Goal: Task Accomplishment & Management: Complete application form

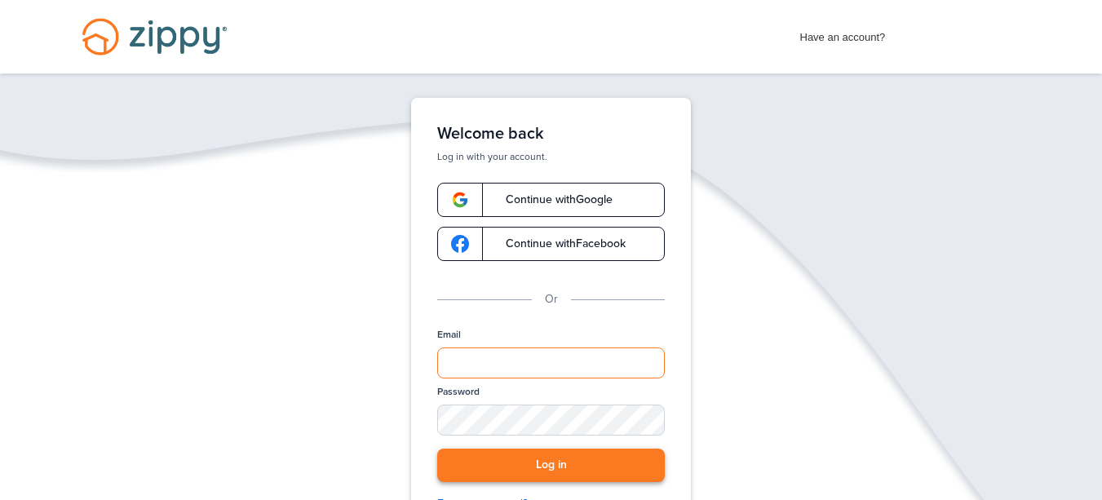
type input "**********"
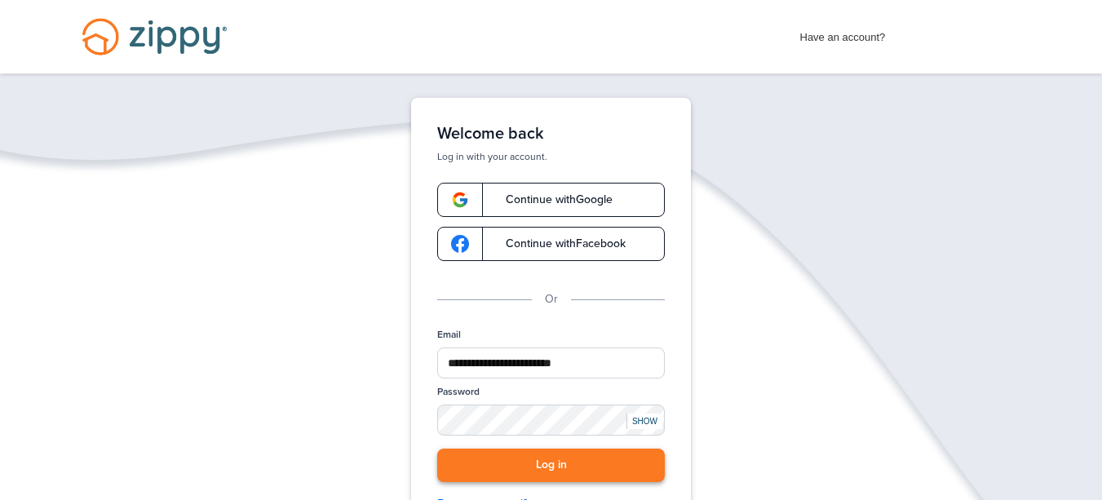
click at [573, 459] on button "Log in" at bounding box center [551, 465] width 228 height 33
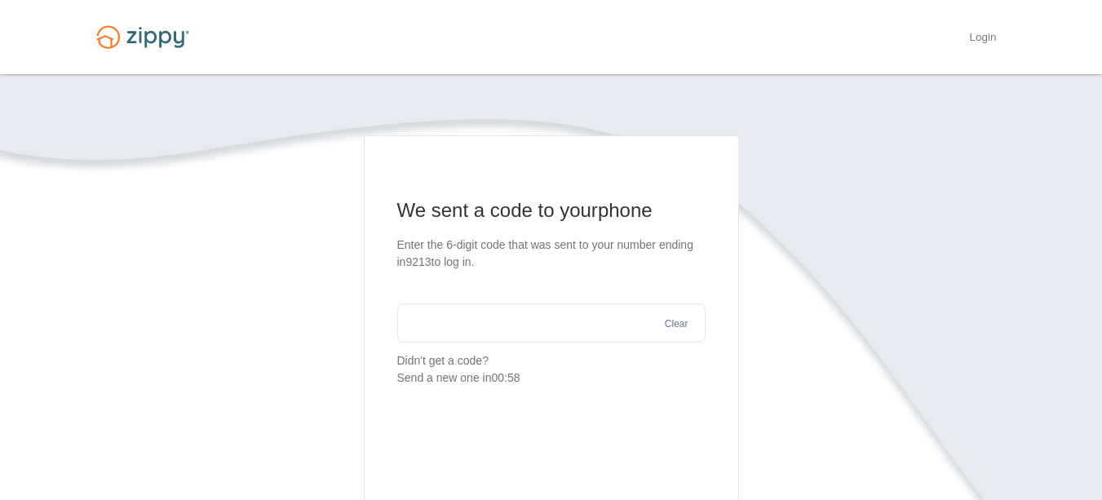
click at [518, 333] on input "text" at bounding box center [551, 323] width 308 height 39
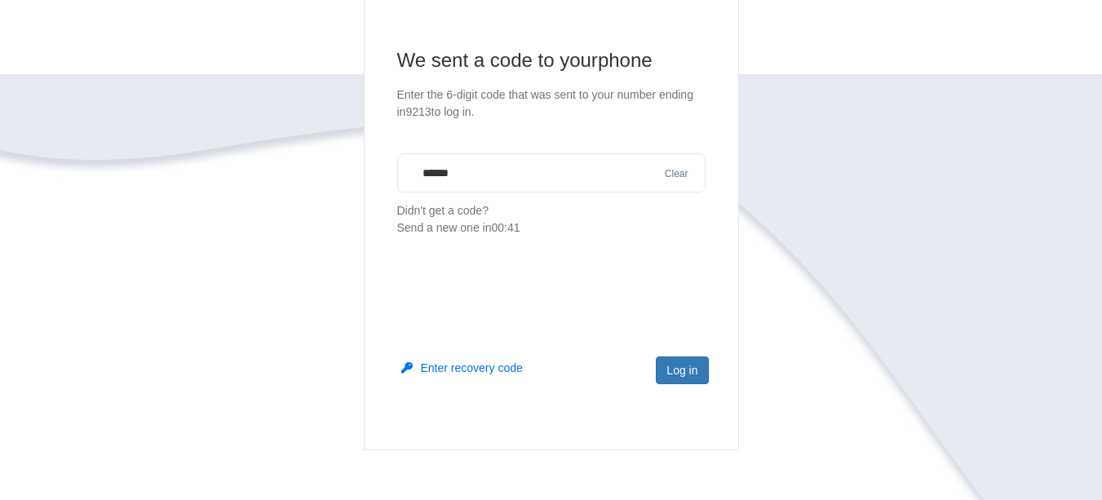
scroll to position [245, 0]
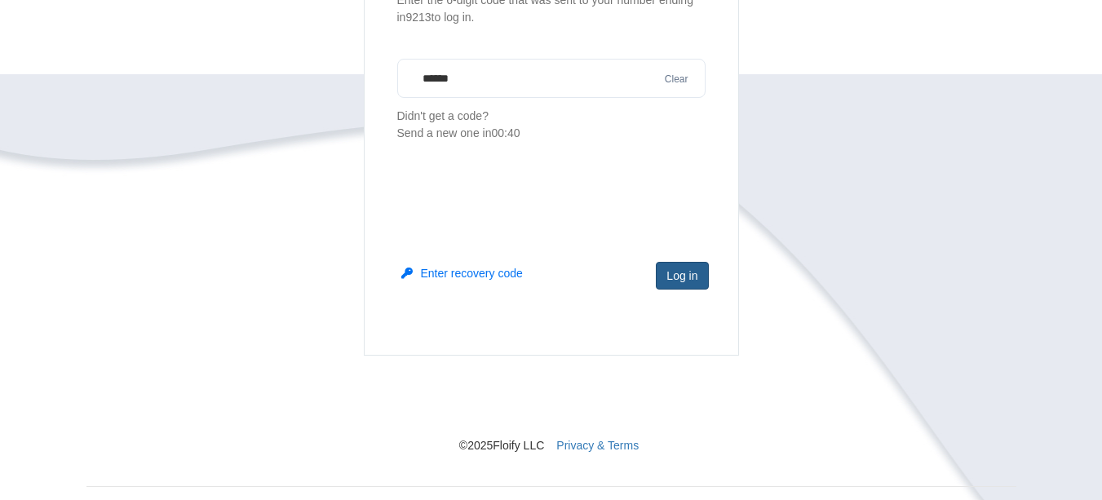
type input "******"
click at [694, 265] on button "Log in" at bounding box center [682, 276] width 52 height 28
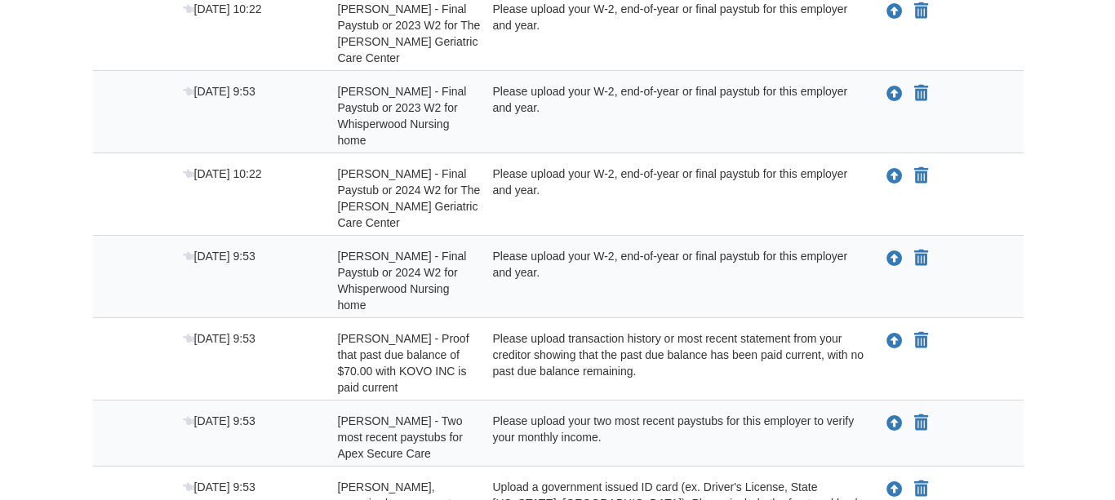
scroll to position [490, 0]
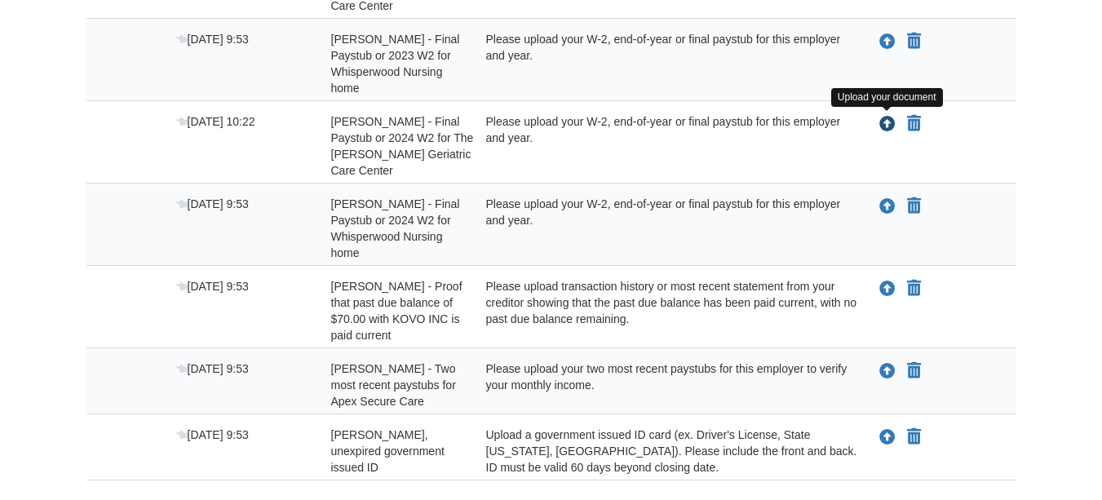
click at [889, 130] on icon "Upload Brittney Nolan - Final Paystub or 2024 W2 for The Garrison Geriatric Car…" at bounding box center [888, 125] width 16 height 16
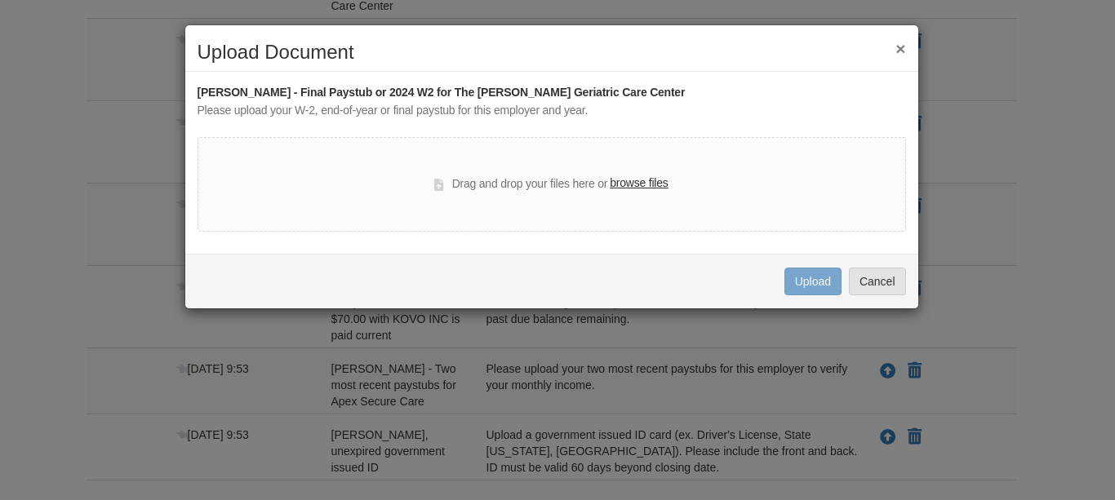
click at [644, 184] on label "browse files" at bounding box center [638, 184] width 58 height 18
click at [0, 0] on input "browse files" at bounding box center [0, 0] width 0 height 0
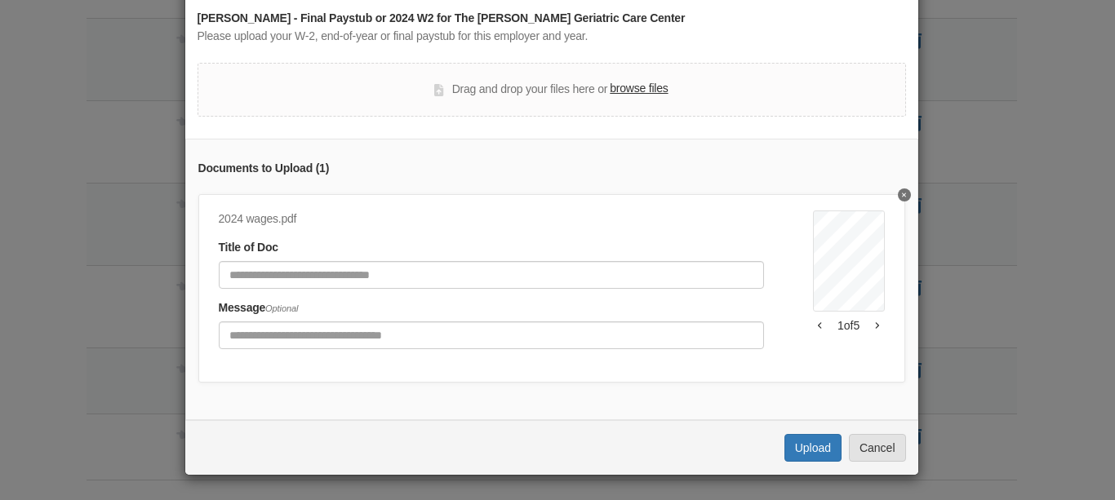
scroll to position [86, 0]
click at [809, 445] on button "Upload" at bounding box center [812, 448] width 57 height 28
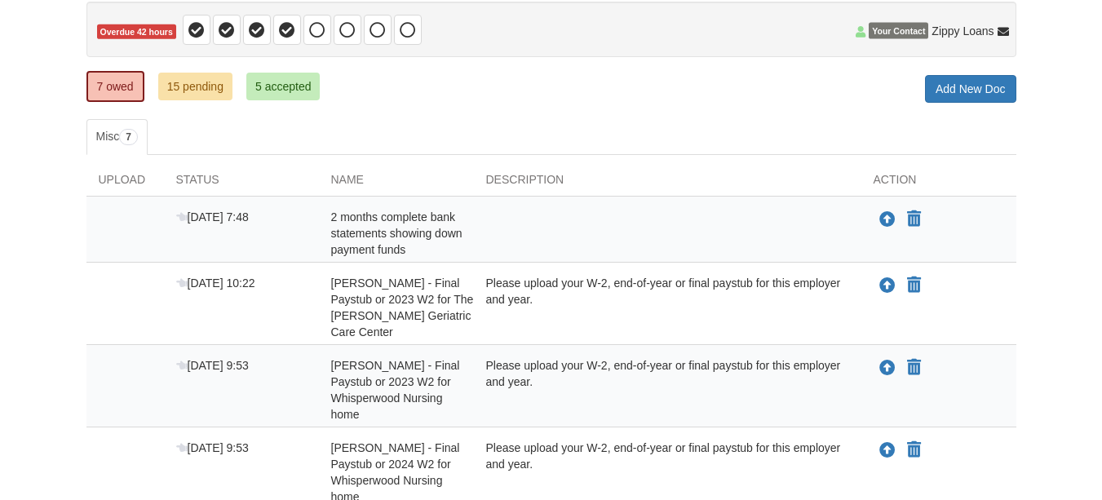
scroll to position [82, 0]
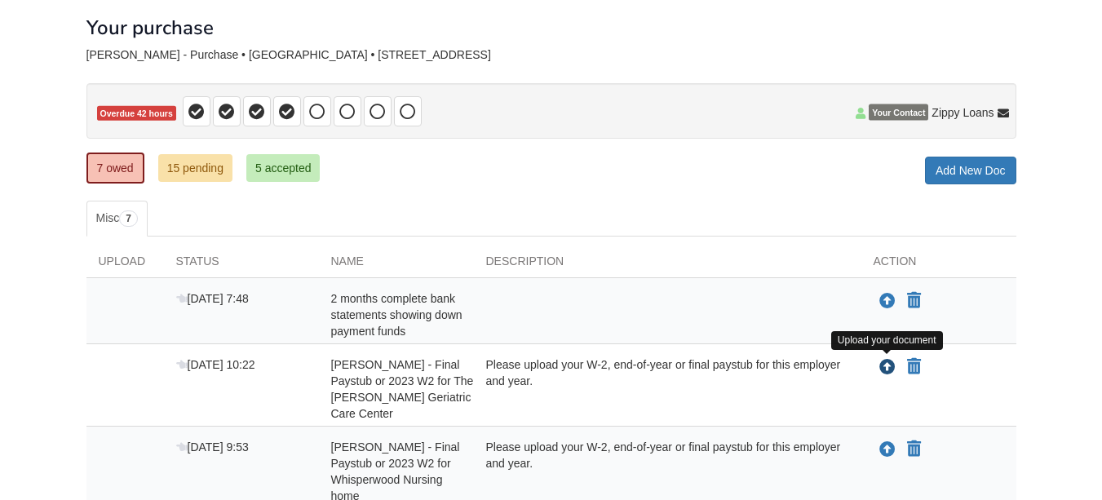
click at [880, 368] on icon "Upload Brittney Nolan - Final Paystub or 2023 W2 for The Garrison Geriatric Car…" at bounding box center [888, 368] width 16 height 16
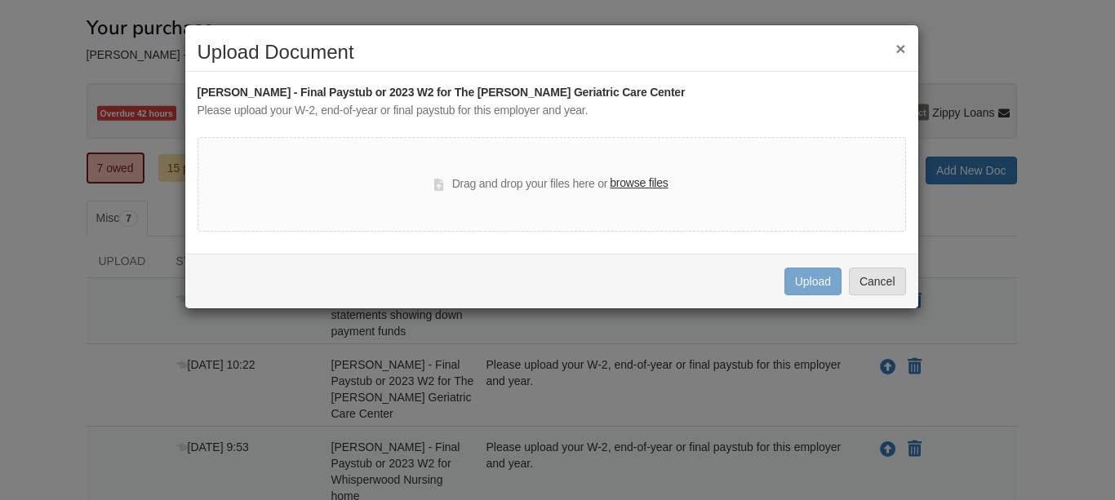
click at [625, 182] on label "browse files" at bounding box center [638, 184] width 58 height 18
click at [0, 0] on input "browse files" at bounding box center [0, 0] width 0 height 0
click at [882, 288] on button "Cancel" at bounding box center [877, 282] width 57 height 28
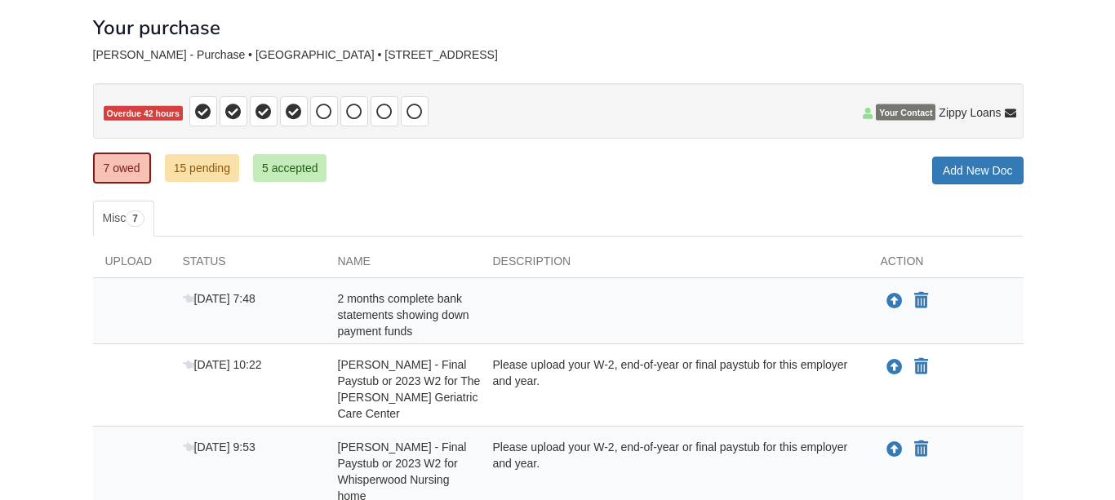
scroll to position [163, 0]
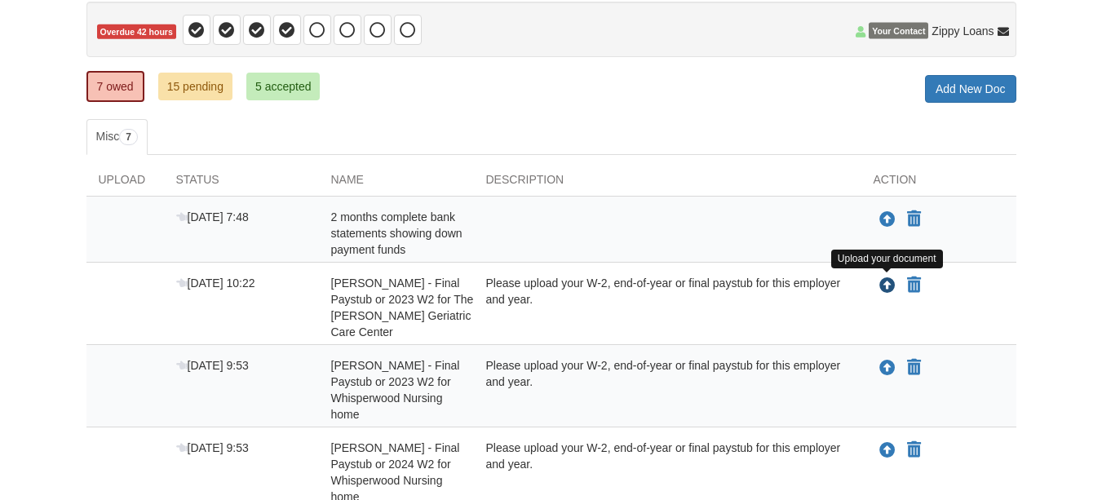
click at [887, 289] on icon "Upload Brittney Nolan - Final Paystub or 2023 W2 for The Garrison Geriatric Car…" at bounding box center [888, 286] width 16 height 16
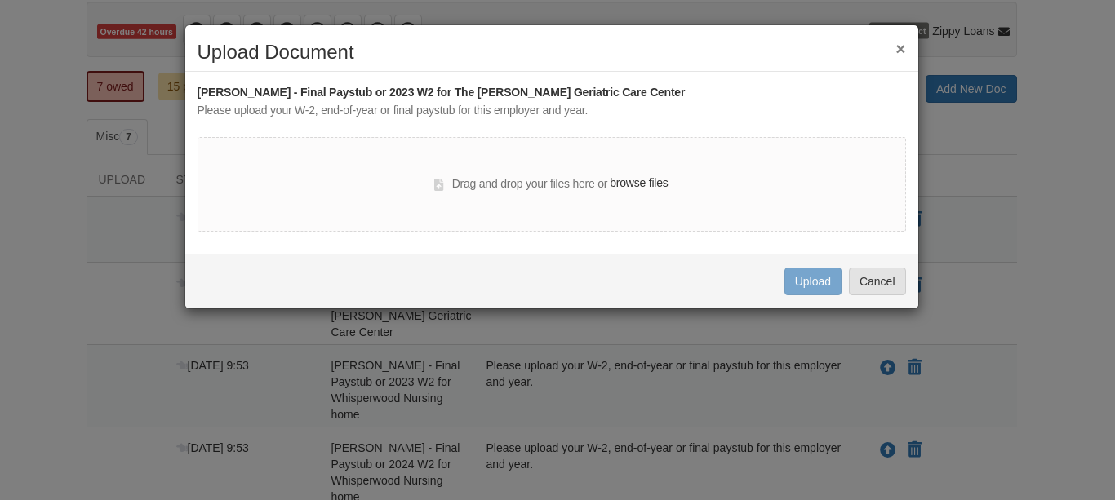
click at [651, 182] on label "browse files" at bounding box center [638, 184] width 58 height 18
click at [0, 0] on input "browse files" at bounding box center [0, 0] width 0 height 0
click at [649, 176] on label "browse files" at bounding box center [638, 184] width 58 height 18
click at [0, 0] on input "browse files" at bounding box center [0, 0] width 0 height 0
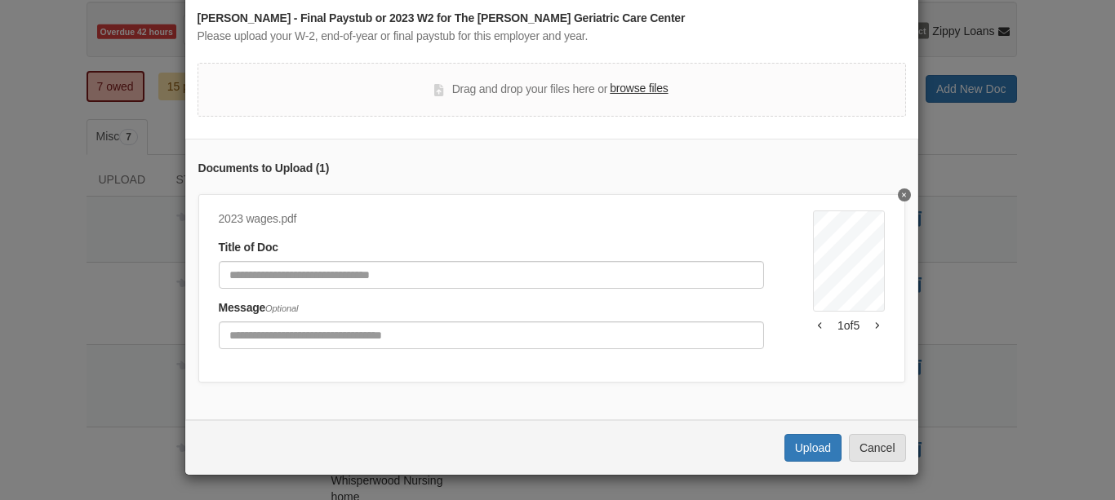
scroll to position [86, 0]
click at [801, 452] on button "Upload" at bounding box center [812, 448] width 57 height 28
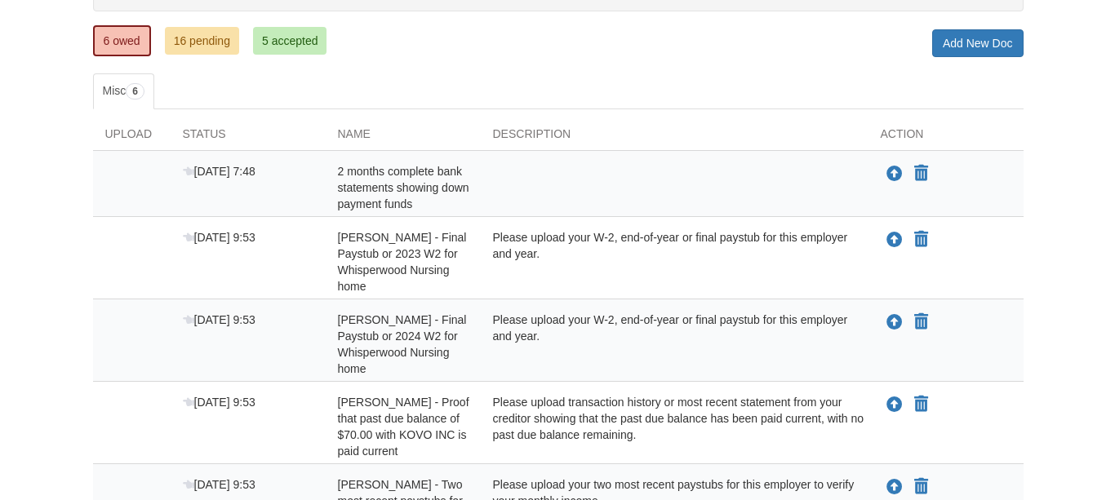
scroll to position [326, 0]
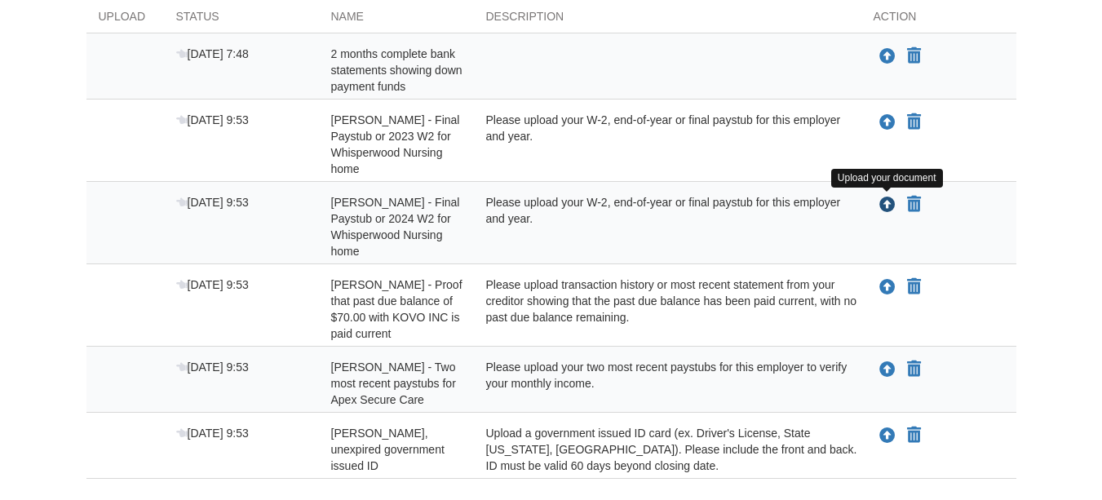
click at [883, 200] on icon "Upload Brittney Nolan - Final Paystub or 2024 W2 for Whisperwood Nursing home" at bounding box center [888, 205] width 16 height 16
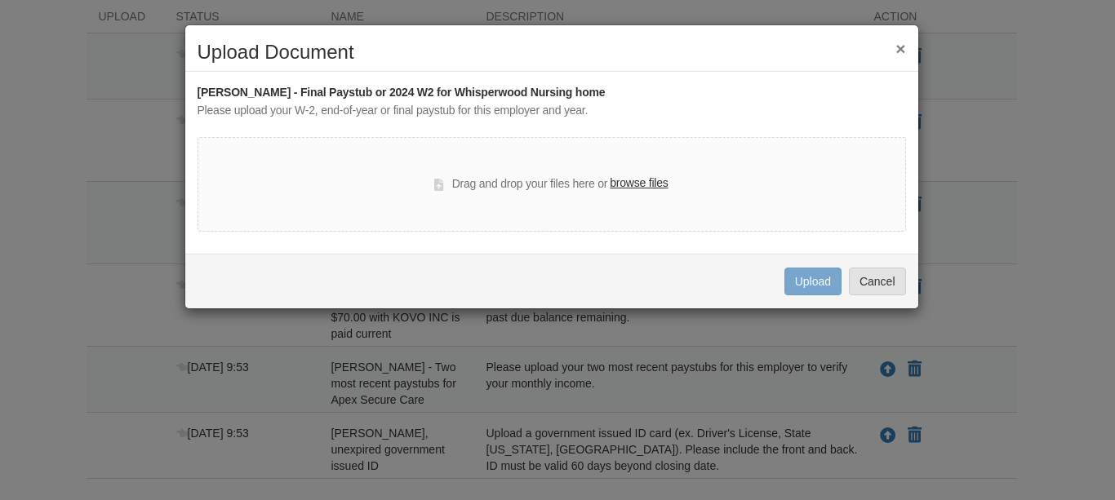
click at [649, 180] on label "browse files" at bounding box center [638, 184] width 58 height 18
click at [0, 0] on input "browse files" at bounding box center [0, 0] width 0 height 0
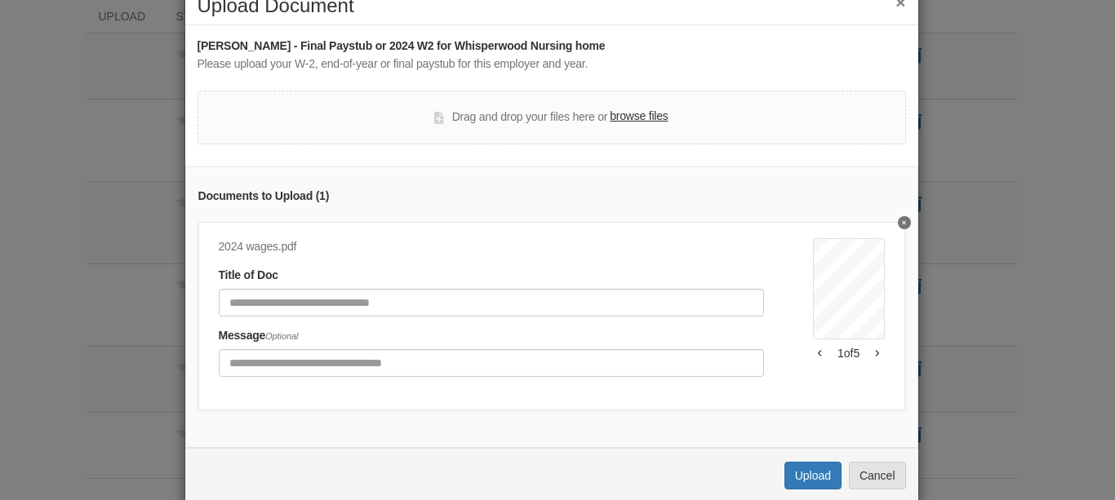
scroll to position [86, 0]
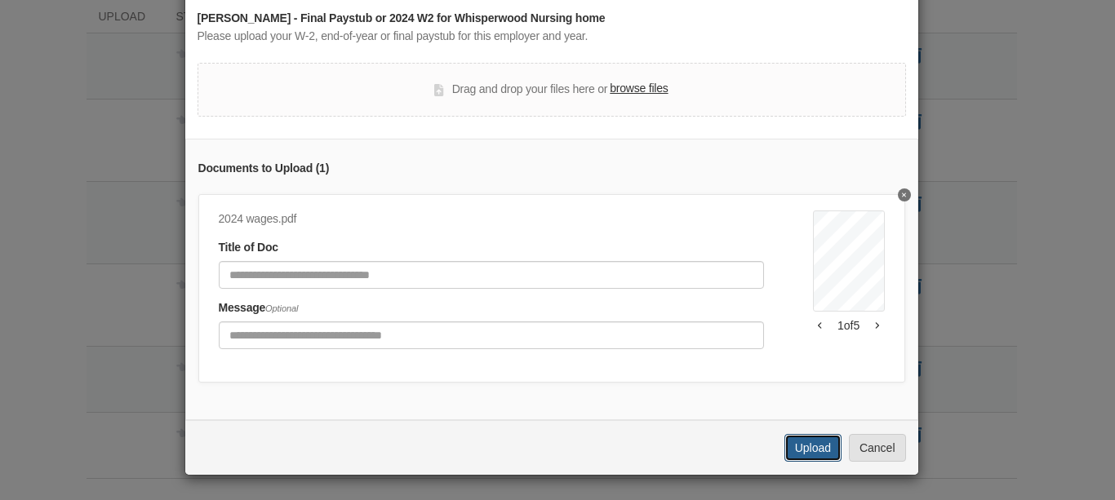
click at [809, 443] on button "Upload" at bounding box center [812, 448] width 57 height 28
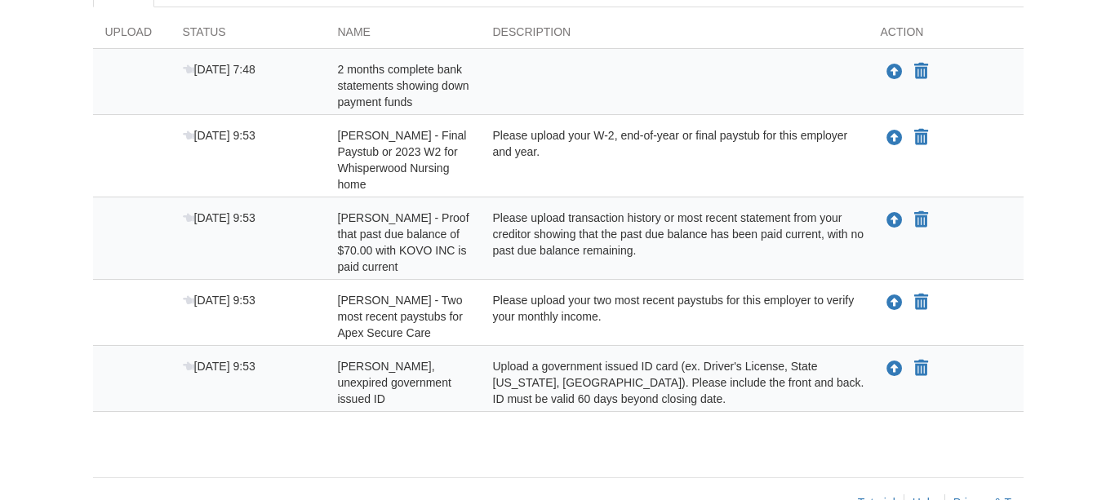
scroll to position [273, 0]
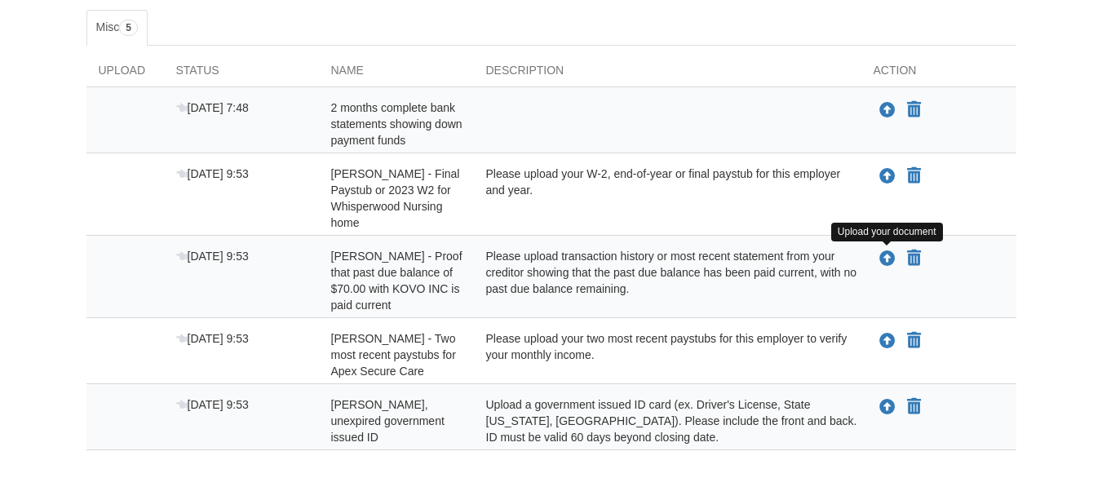
click at [876, 255] on div "Upload your document" at bounding box center [886, 258] width 24 height 21
click at [891, 259] on icon "Upload Brittney Nolan - Proof that past due balance of $70.00 with KOVO INC is …" at bounding box center [888, 259] width 16 height 16
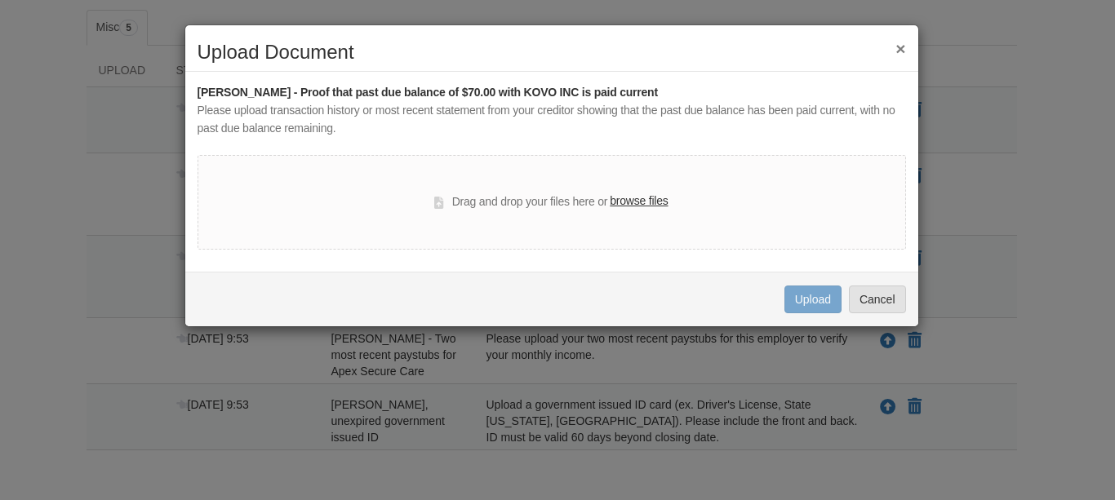
click at [635, 202] on label "browse files" at bounding box center [638, 202] width 58 height 18
click at [0, 0] on input "browse files" at bounding box center [0, 0] width 0 height 0
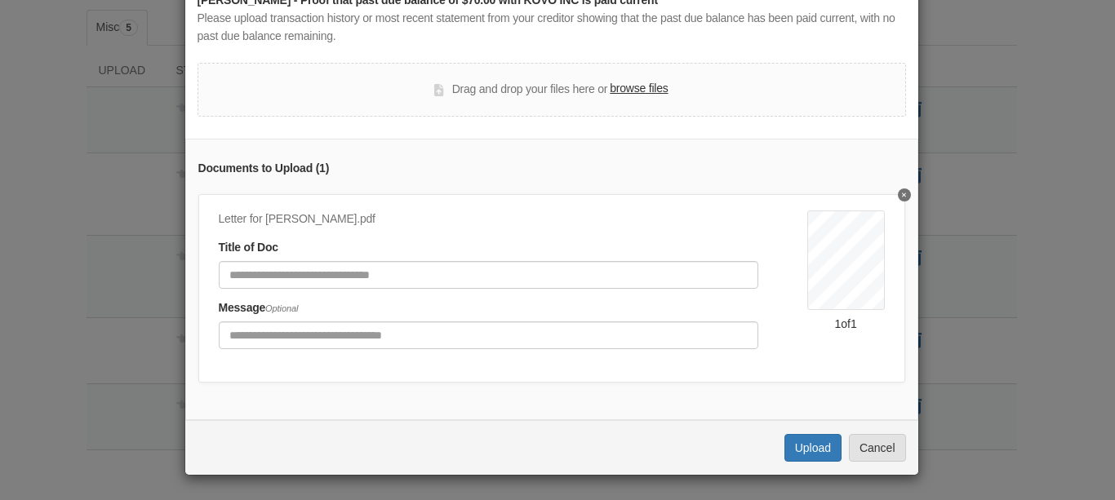
scroll to position [104, 0]
click at [810, 449] on button "Upload" at bounding box center [812, 448] width 57 height 28
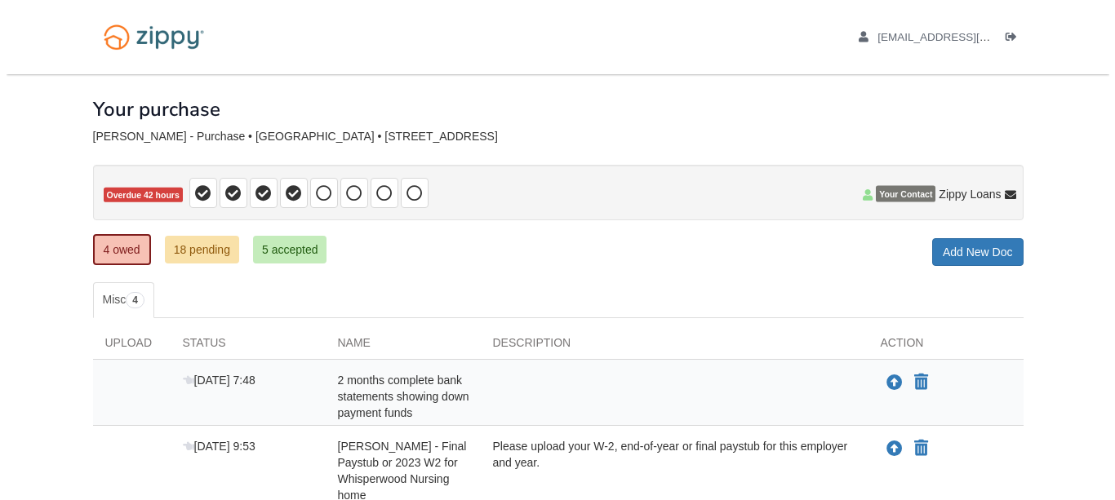
scroll to position [272, 0]
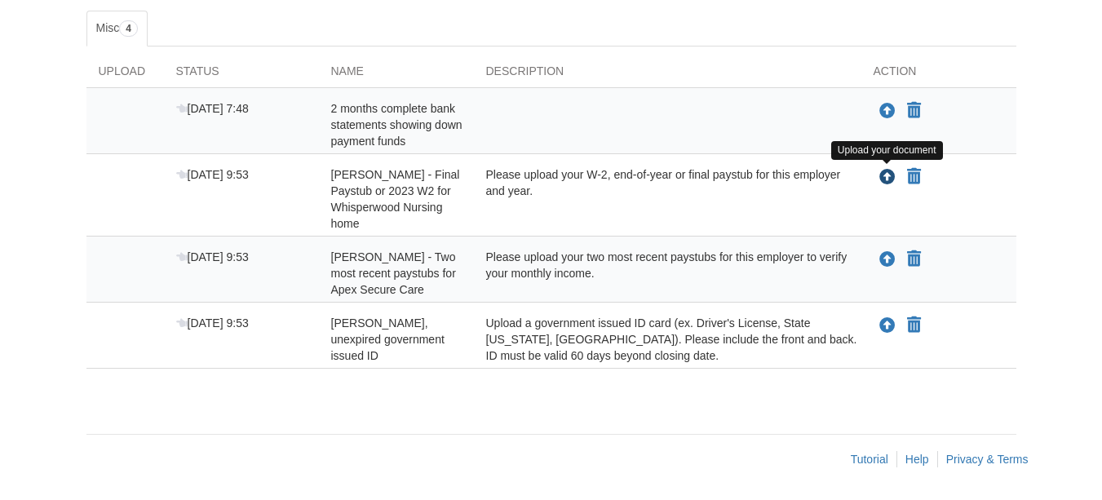
click at [880, 177] on icon "Upload Brittney Nolan - Final Paystub or 2023 W2 for Whisperwood Nursing home" at bounding box center [888, 178] width 16 height 16
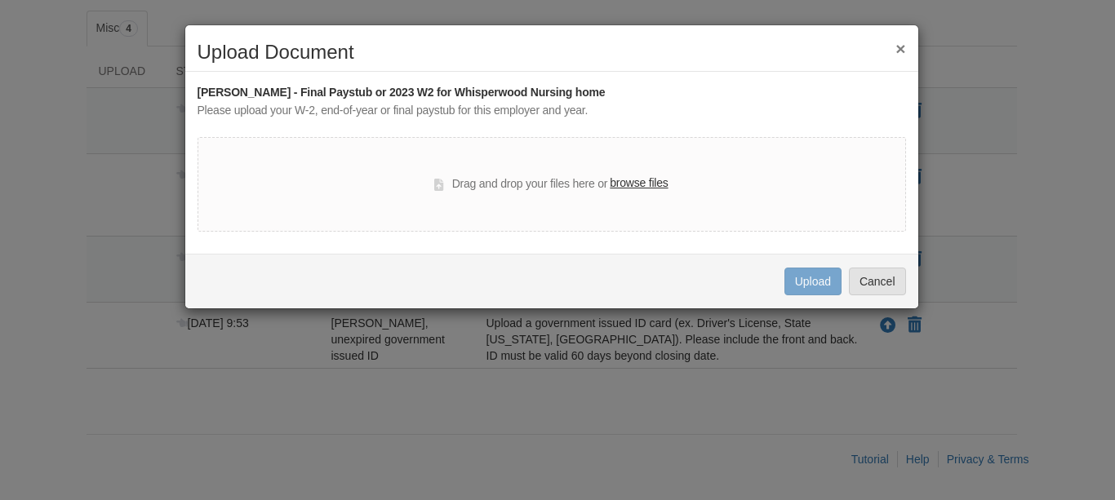
click at [654, 188] on label "browse files" at bounding box center [638, 184] width 58 height 18
click at [0, 0] on input "browse files" at bounding box center [0, 0] width 0 height 0
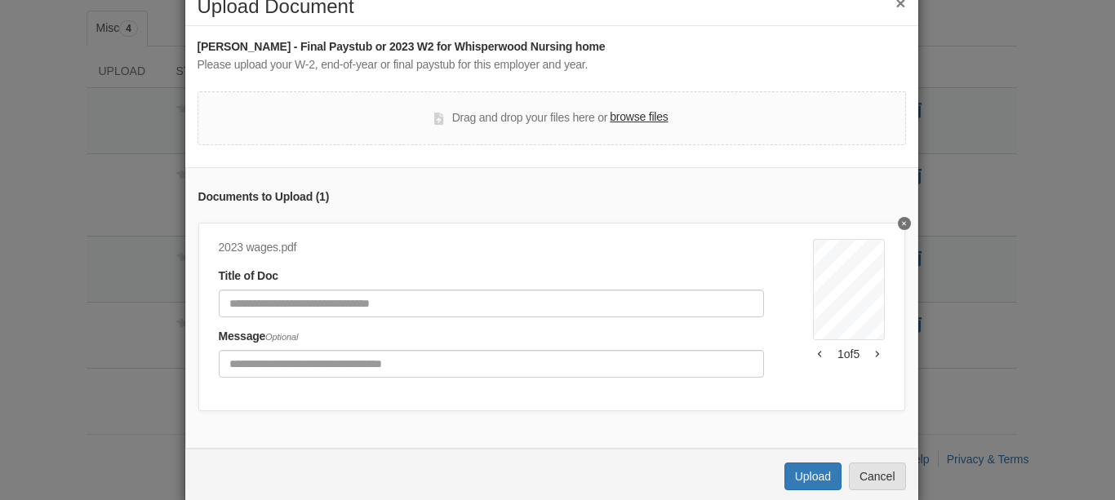
scroll to position [86, 0]
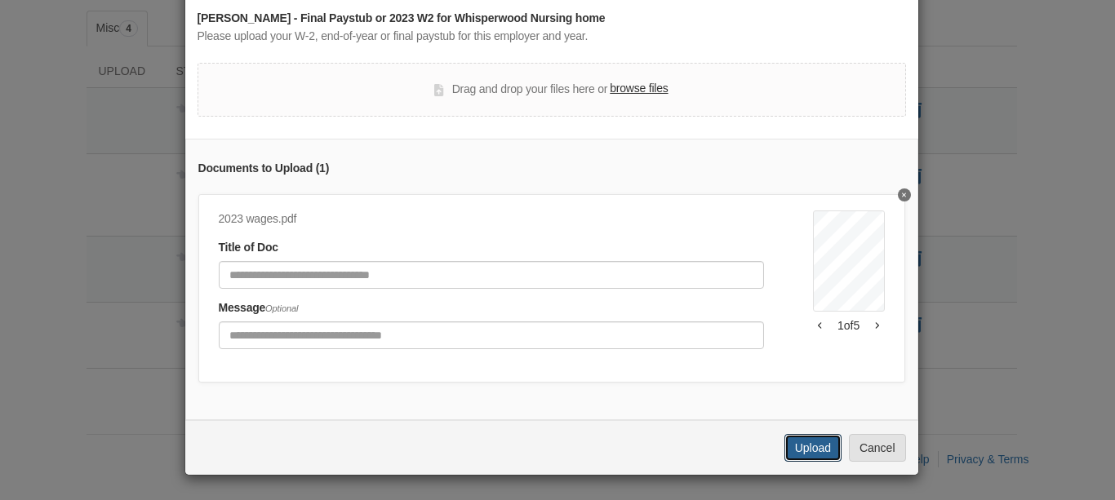
click at [807, 445] on button "Upload" at bounding box center [812, 448] width 57 height 28
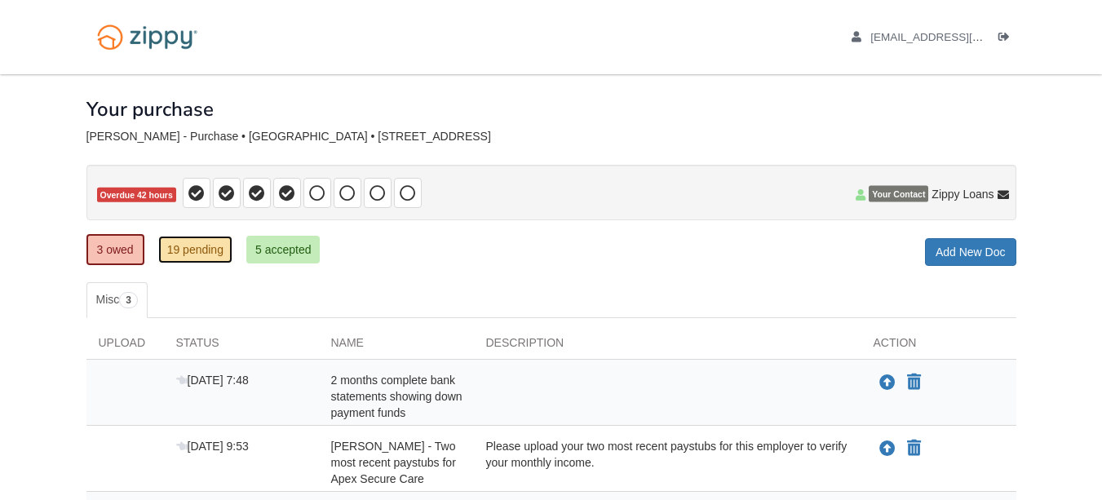
click at [182, 254] on link "19 pending" at bounding box center [195, 250] width 74 height 28
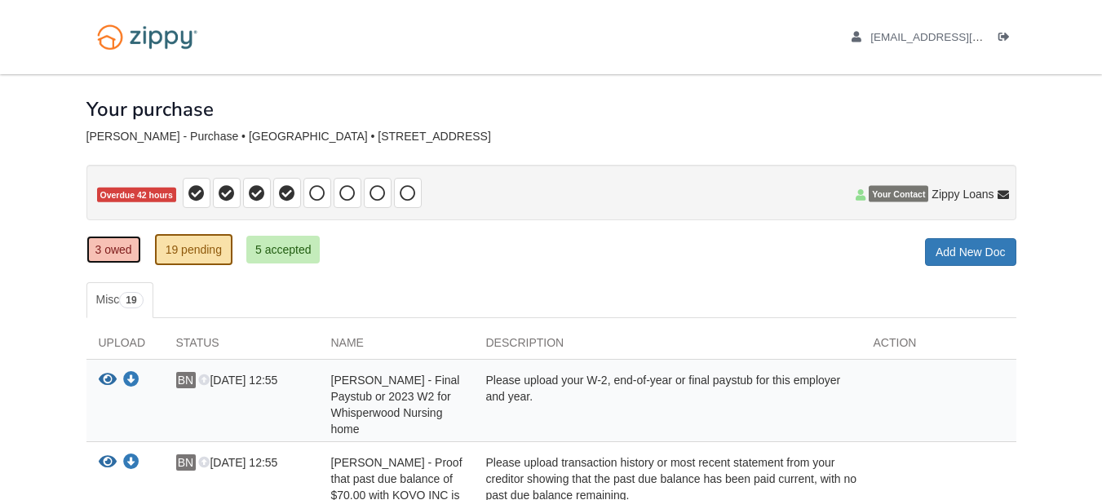
click at [110, 250] on link "3 owed" at bounding box center [113, 250] width 55 height 28
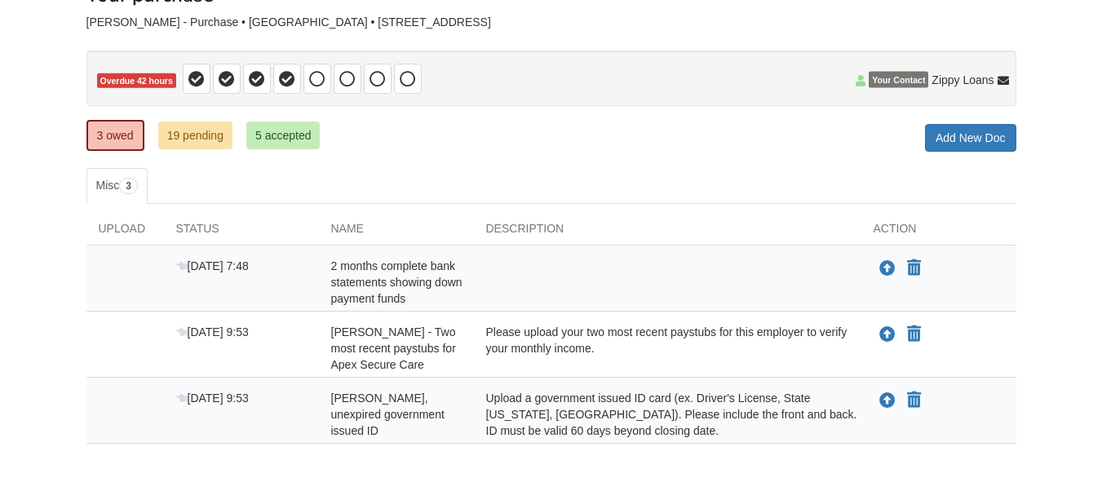
scroll to position [189, 0]
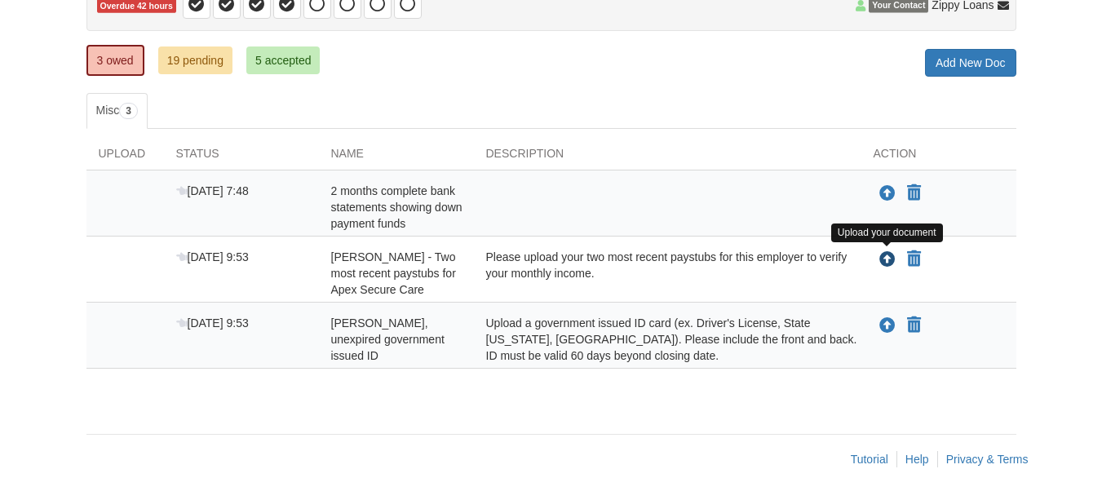
click at [887, 262] on icon "Upload Brittney Nolan - Two most recent paystubs for Apex Secure Care" at bounding box center [888, 260] width 16 height 16
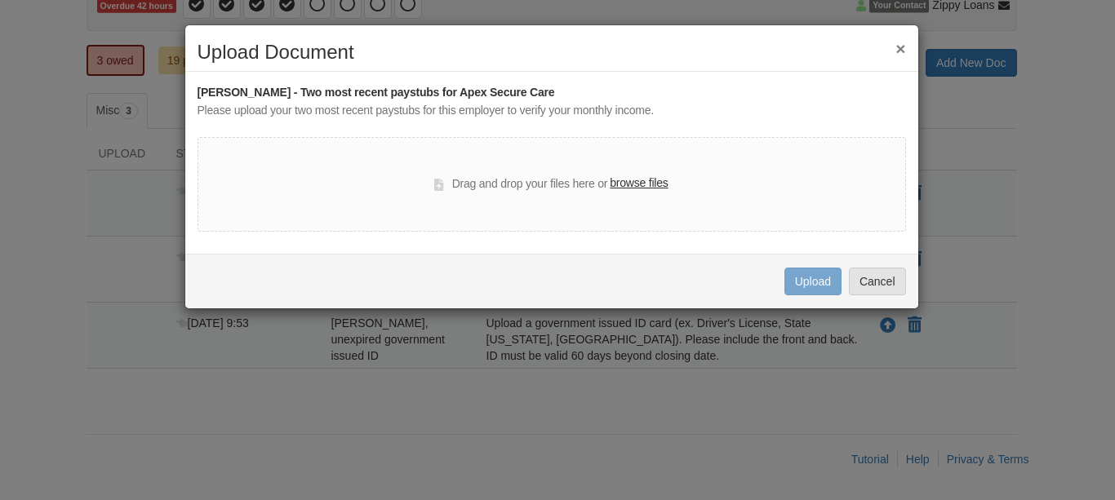
click at [655, 182] on label "browse files" at bounding box center [638, 184] width 58 height 18
click at [0, 0] on input "browse files" at bounding box center [0, 0] width 0 height 0
click at [901, 282] on button "Cancel" at bounding box center [877, 282] width 57 height 28
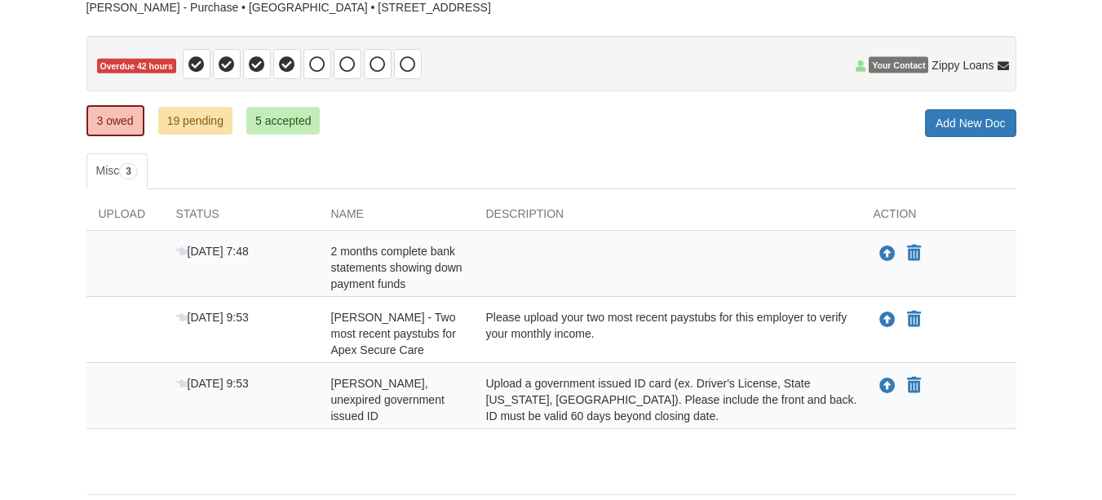
scroll to position [0, 0]
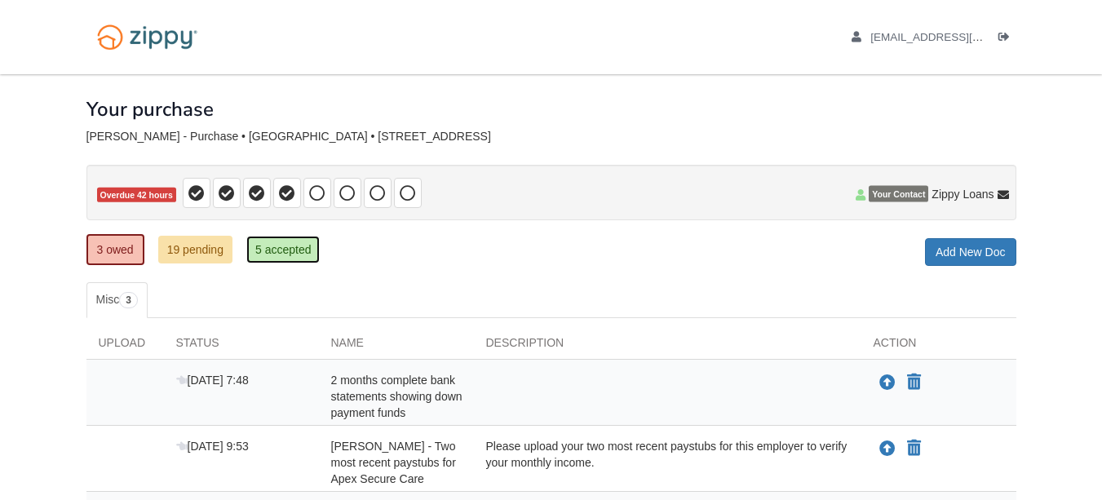
click at [293, 252] on link "5 accepted" at bounding box center [283, 250] width 74 height 28
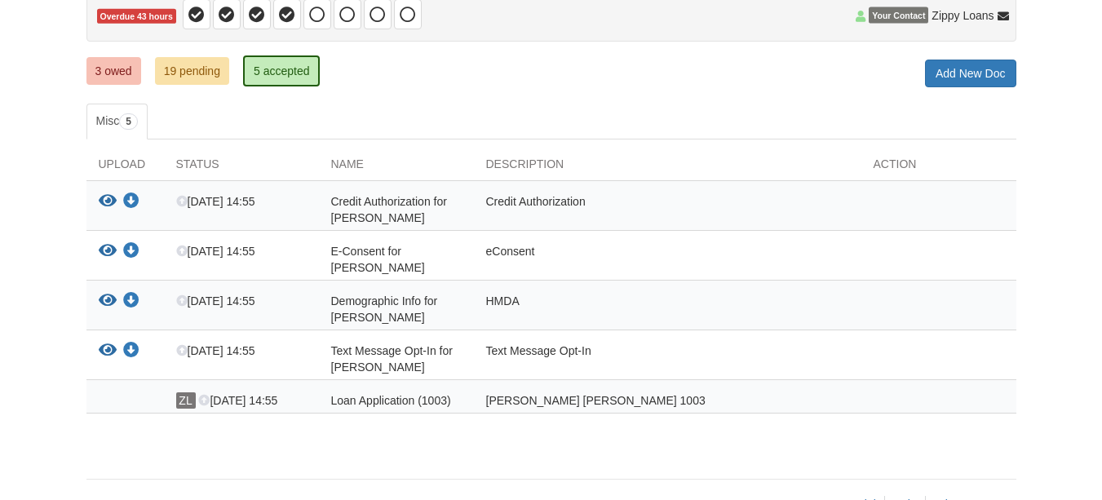
scroll to position [224, 0]
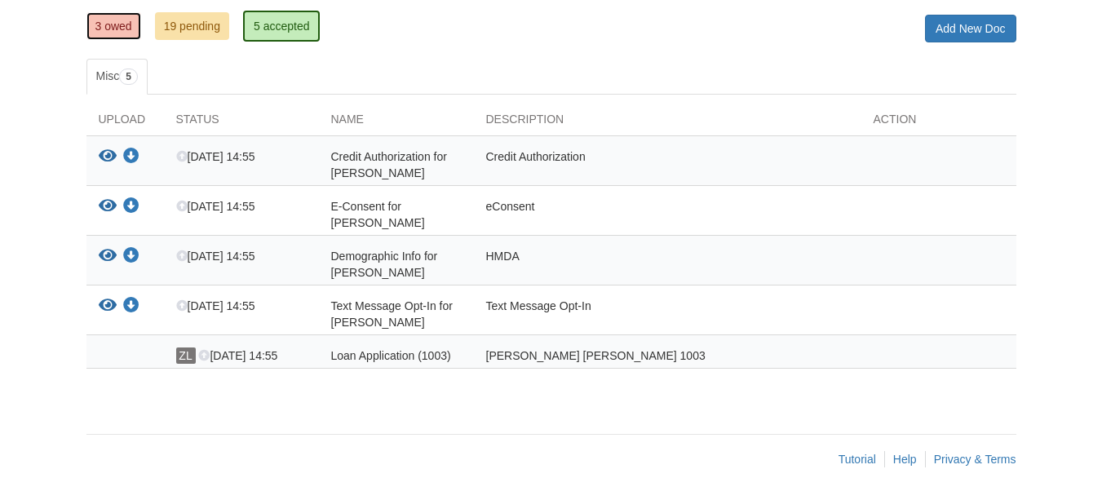
click at [131, 20] on link "3 owed" at bounding box center [113, 26] width 55 height 28
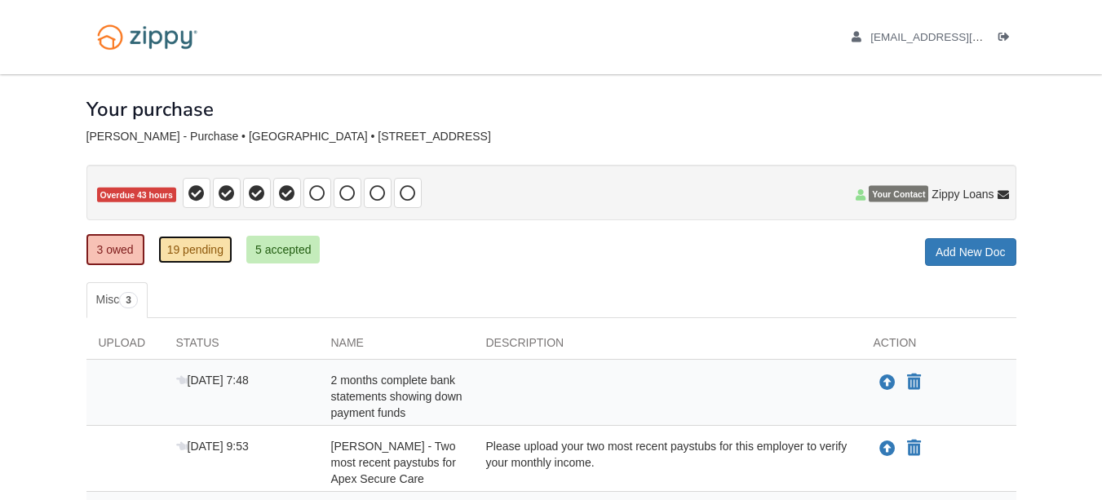
click at [193, 246] on link "19 pending" at bounding box center [195, 250] width 74 height 28
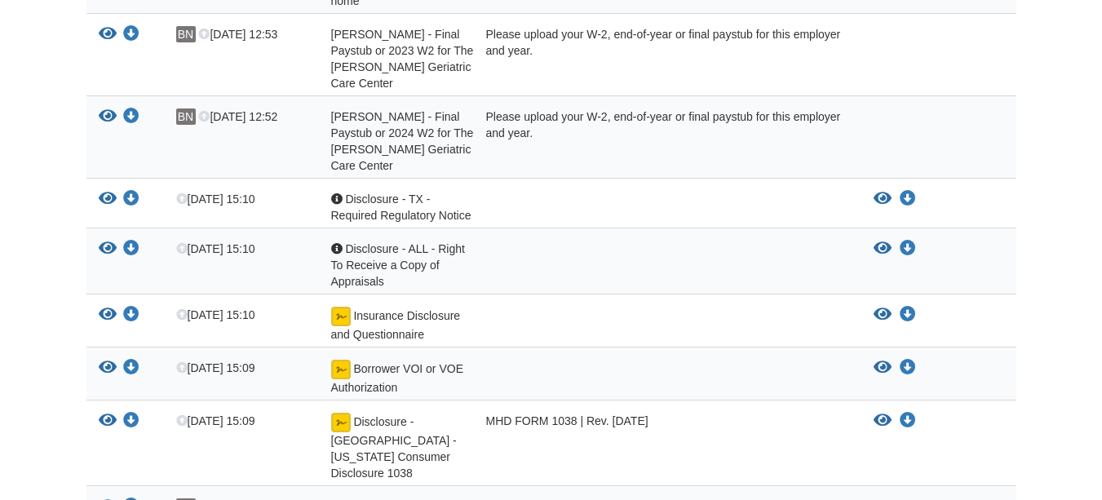
scroll to position [545, 0]
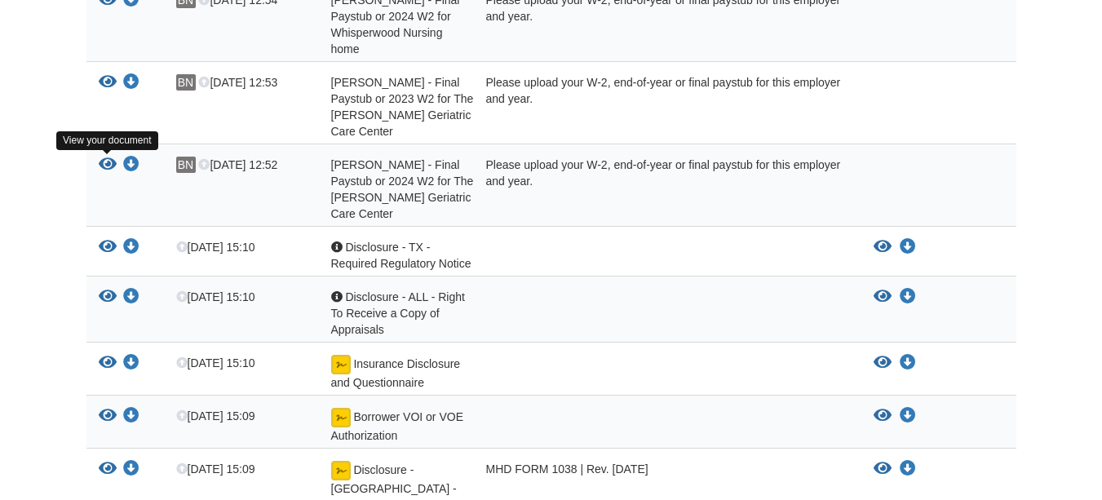
click at [111, 166] on icon "View Brittney Nolan - Final Paystub or 2024 W2 for The Garrison Geriatric Care …" at bounding box center [108, 165] width 18 height 16
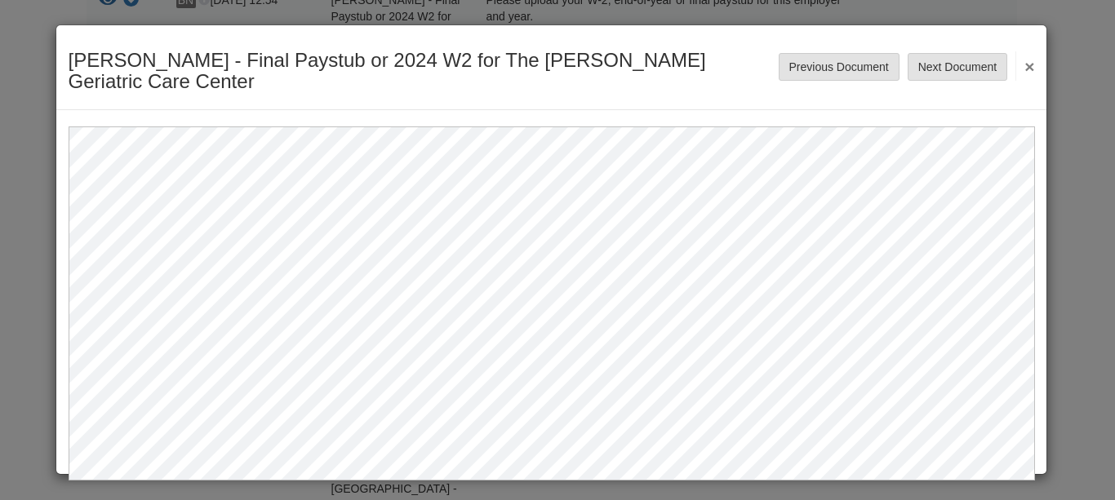
click at [1023, 51] on button "×" at bounding box center [1024, 65] width 19 height 29
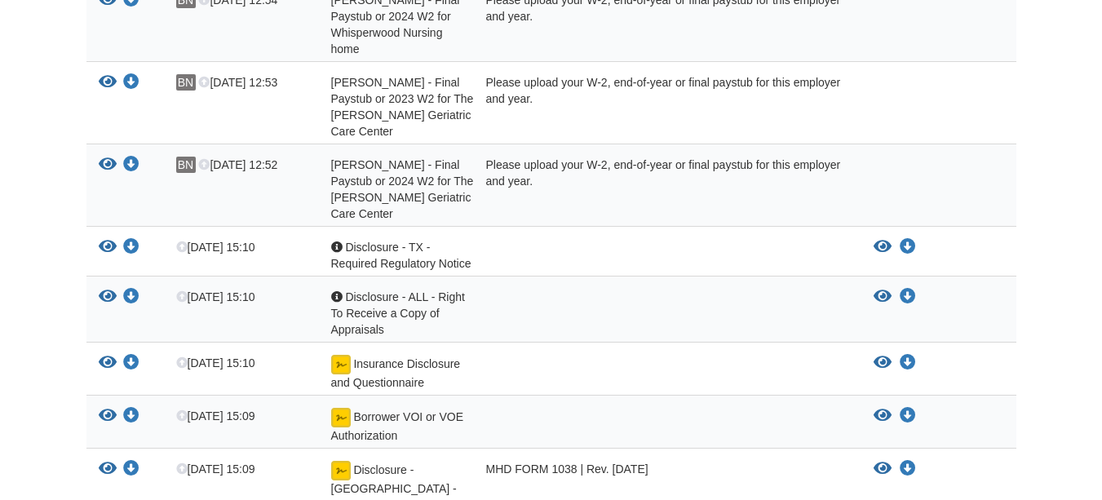
scroll to position [463, 0]
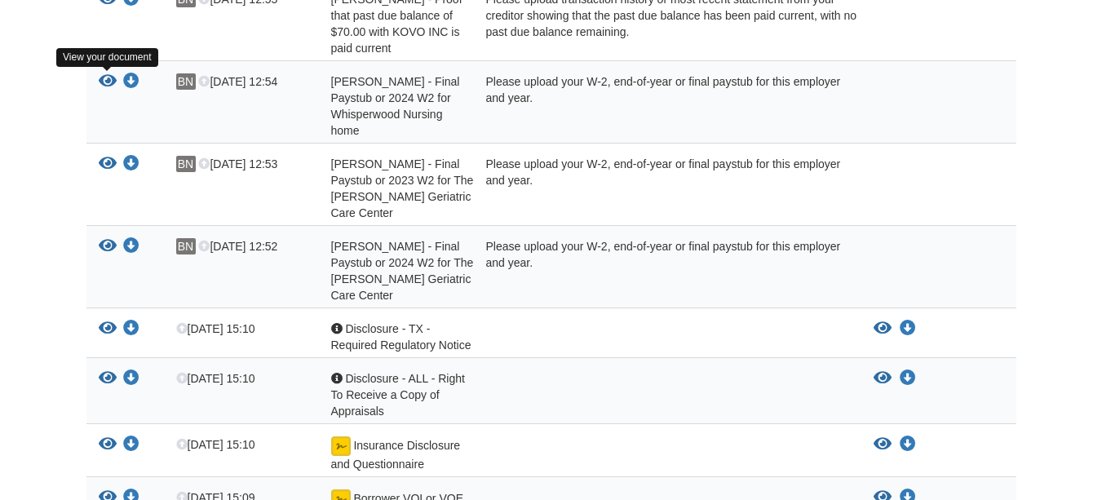
click at [105, 84] on icon "View Brittney Nolan - Final Paystub or 2024 W2 for Whisperwood Nursing home" at bounding box center [108, 81] width 18 height 16
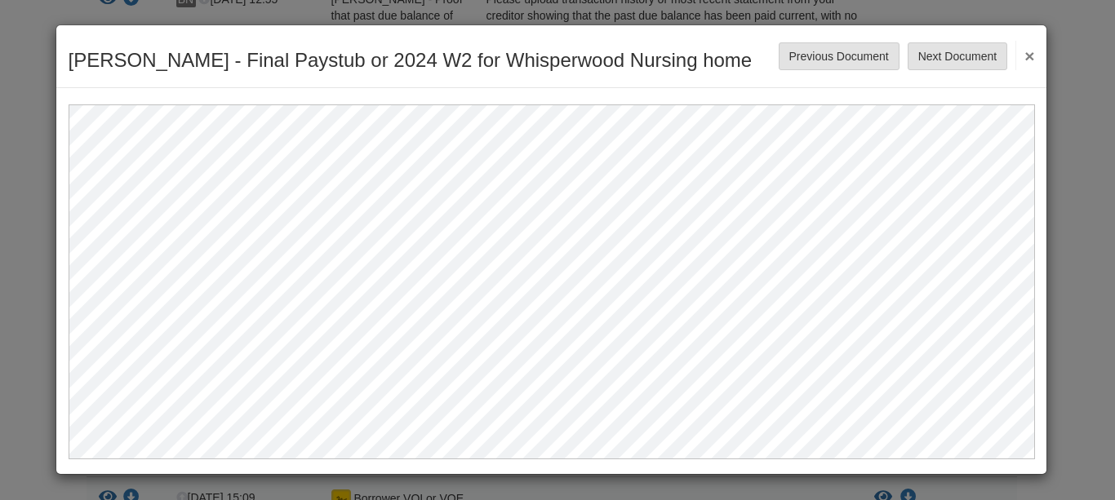
click at [1035, 54] on div "[PERSON_NAME] - Final Paystub or 2024 W2 for Whisperwood Nursing home Save Canc…" at bounding box center [551, 56] width 990 height 63
click at [1032, 58] on button "×" at bounding box center [1024, 55] width 19 height 29
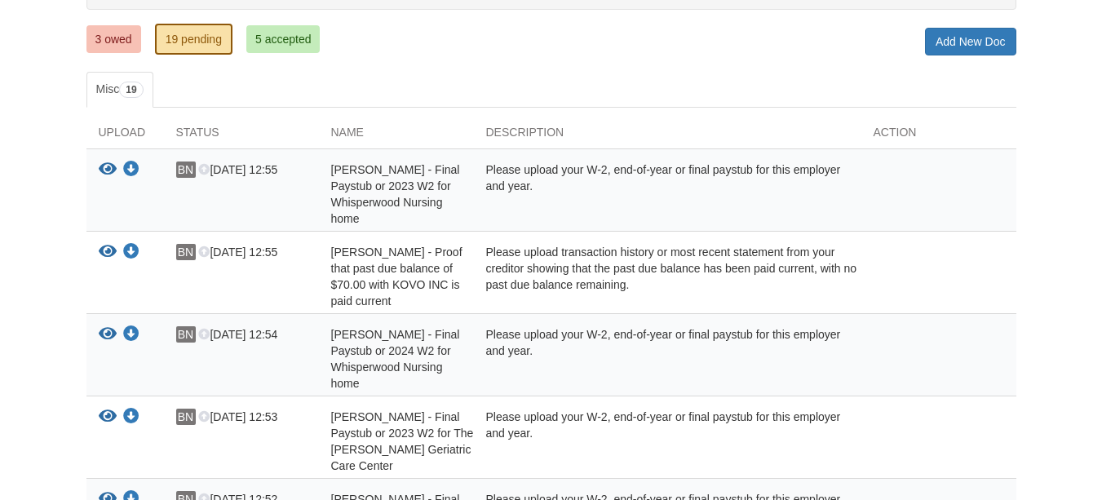
scroll to position [0, 0]
